Goal: Information Seeking & Learning: Learn about a topic

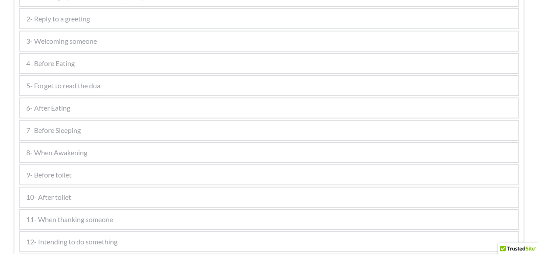
click at [84, 68] on div "4- Before Eating" at bounding box center [269, 63] width 499 height 19
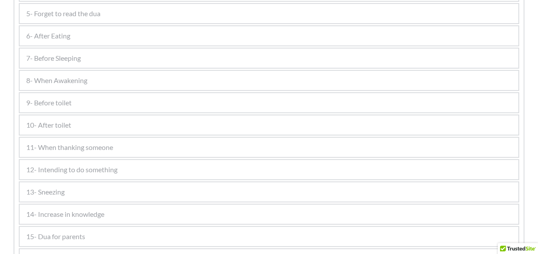
scroll to position [546, 0]
click at [74, 52] on span "7- Before Sleeping" at bounding box center [53, 57] width 55 height 10
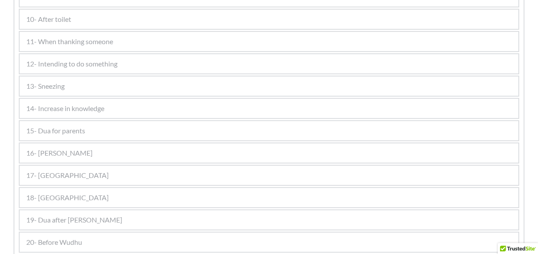
scroll to position [670, 0]
click at [49, 87] on span "13- Sneezing" at bounding box center [45, 85] width 38 height 10
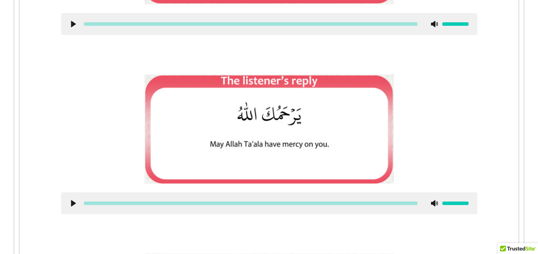
scroll to position [588, 0]
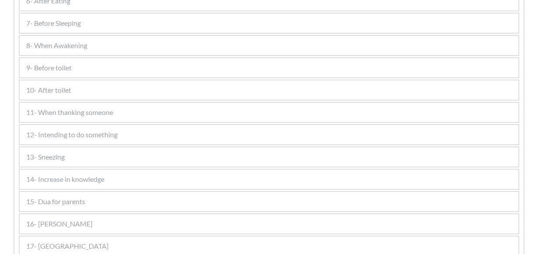
click at [102, 191] on div "15- Dua for parents Text here" at bounding box center [269, 201] width 501 height 21
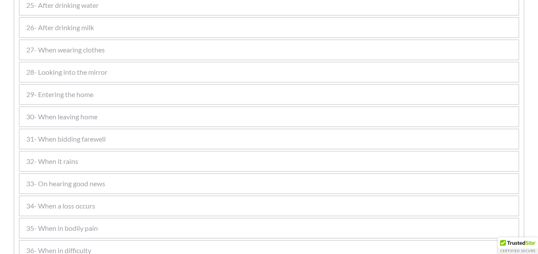
scroll to position [659, 0]
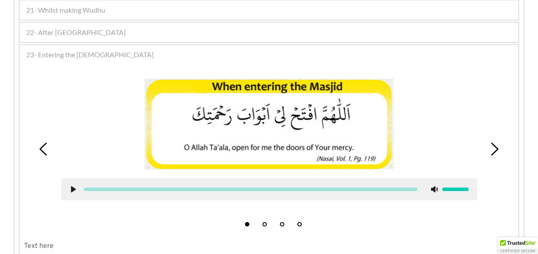
click at [73, 53] on span "23- Entering the [DEMOGRAPHIC_DATA]" at bounding box center [90, 54] width 128 height 10
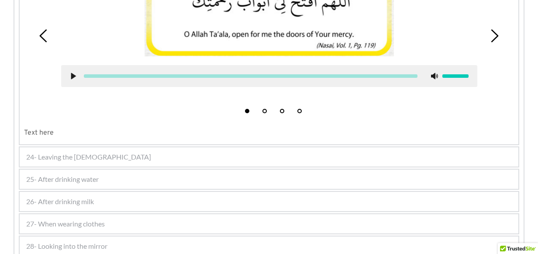
scroll to position [772, 0]
click at [87, 156] on span "24- Leaving the [DEMOGRAPHIC_DATA]" at bounding box center [88, 156] width 125 height 10
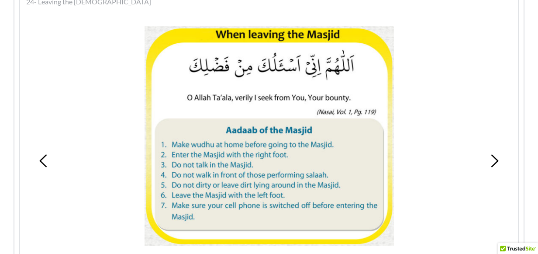
scroll to position [724, 0]
